Goal: Find specific page/section: Find specific page/section

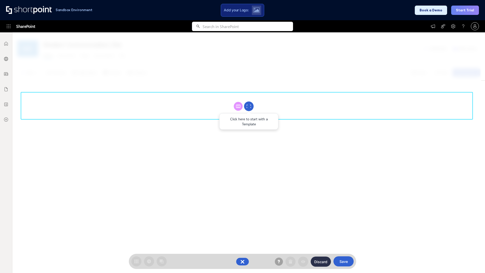
click at [249, 106] on circle at bounding box center [249, 107] width 10 height 10
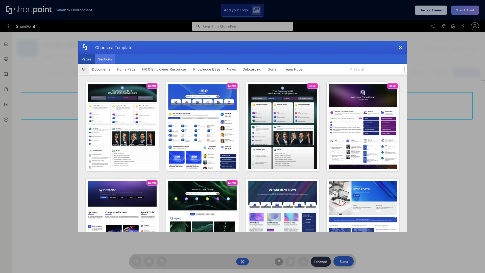
click at [105, 59] on button "Sections" at bounding box center [105, 59] width 20 height 10
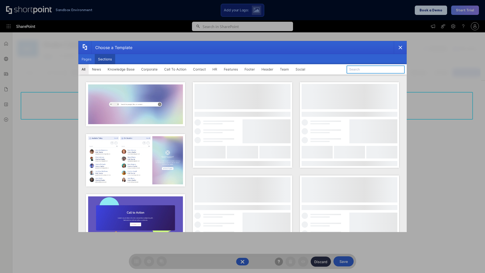
type input "Social News"
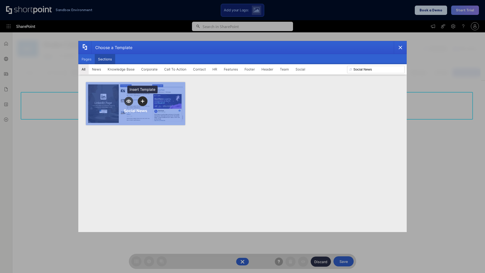
click at [143, 101] on icon "template selector" at bounding box center [143, 101] width 4 height 4
